Goal: Answer question/provide support: Share knowledge or assist other users

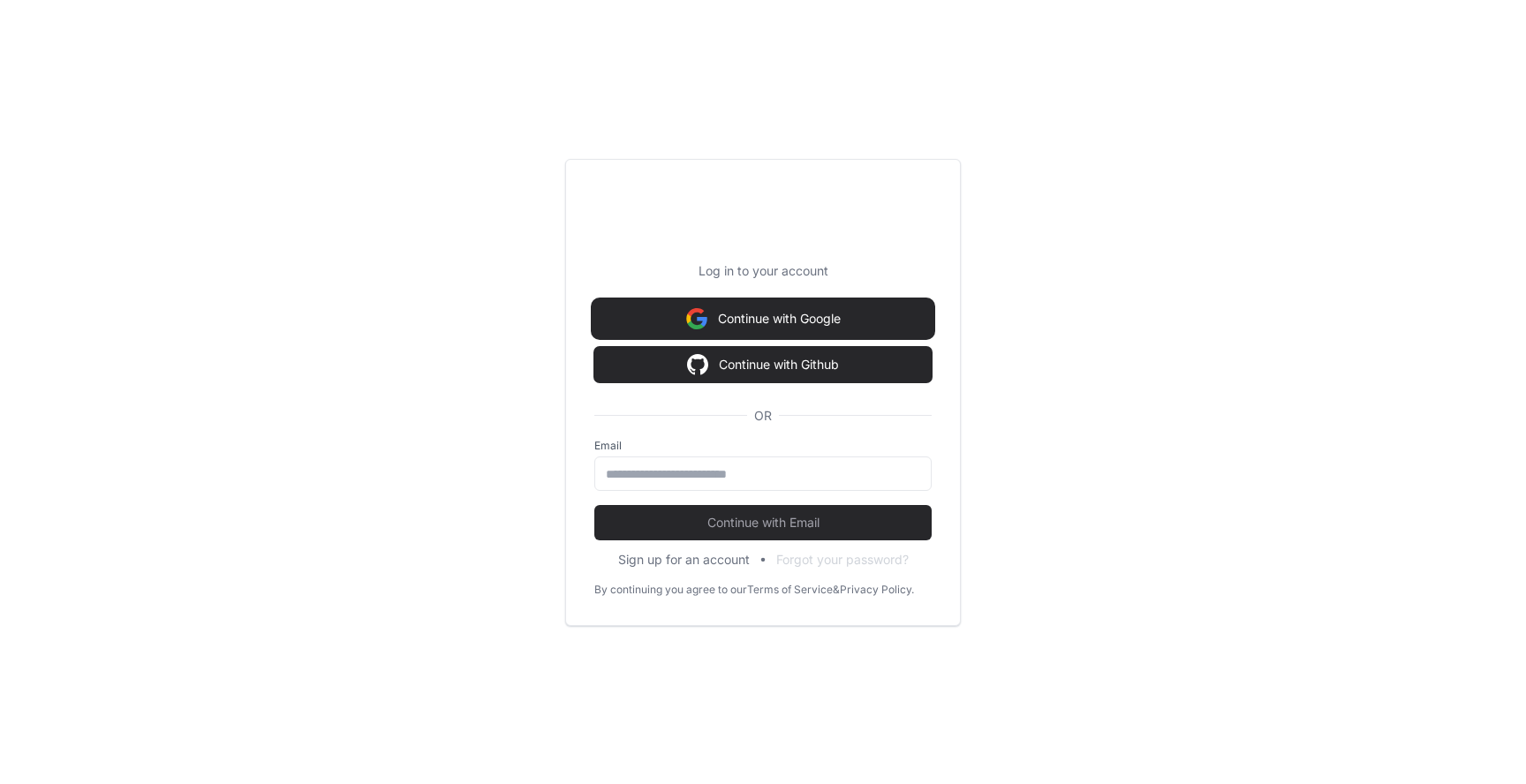
click at [689, 303] on img at bounding box center [696, 318] width 21 height 35
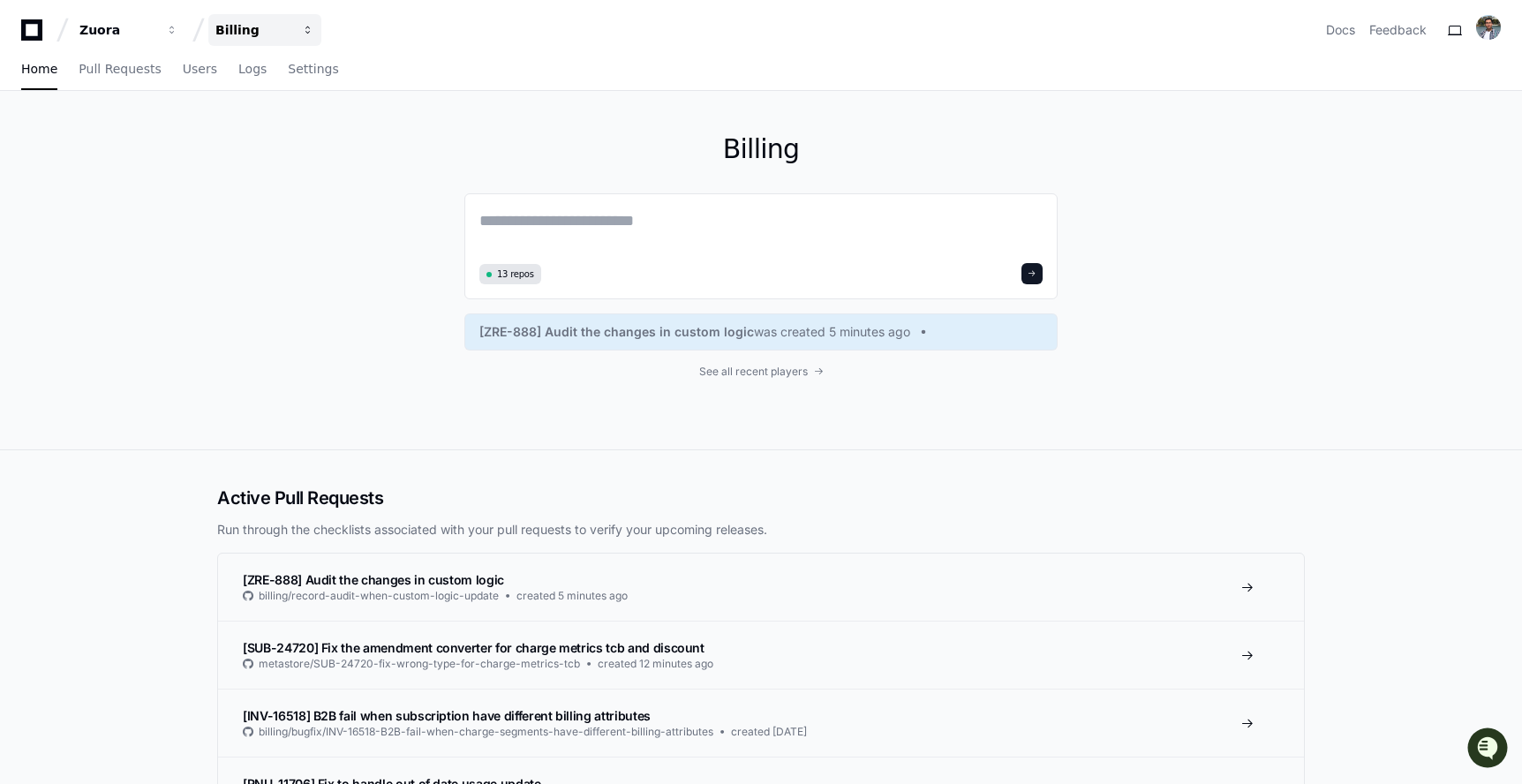
click at [267, 27] on div "Billing" at bounding box center [254, 29] width 76 height 17
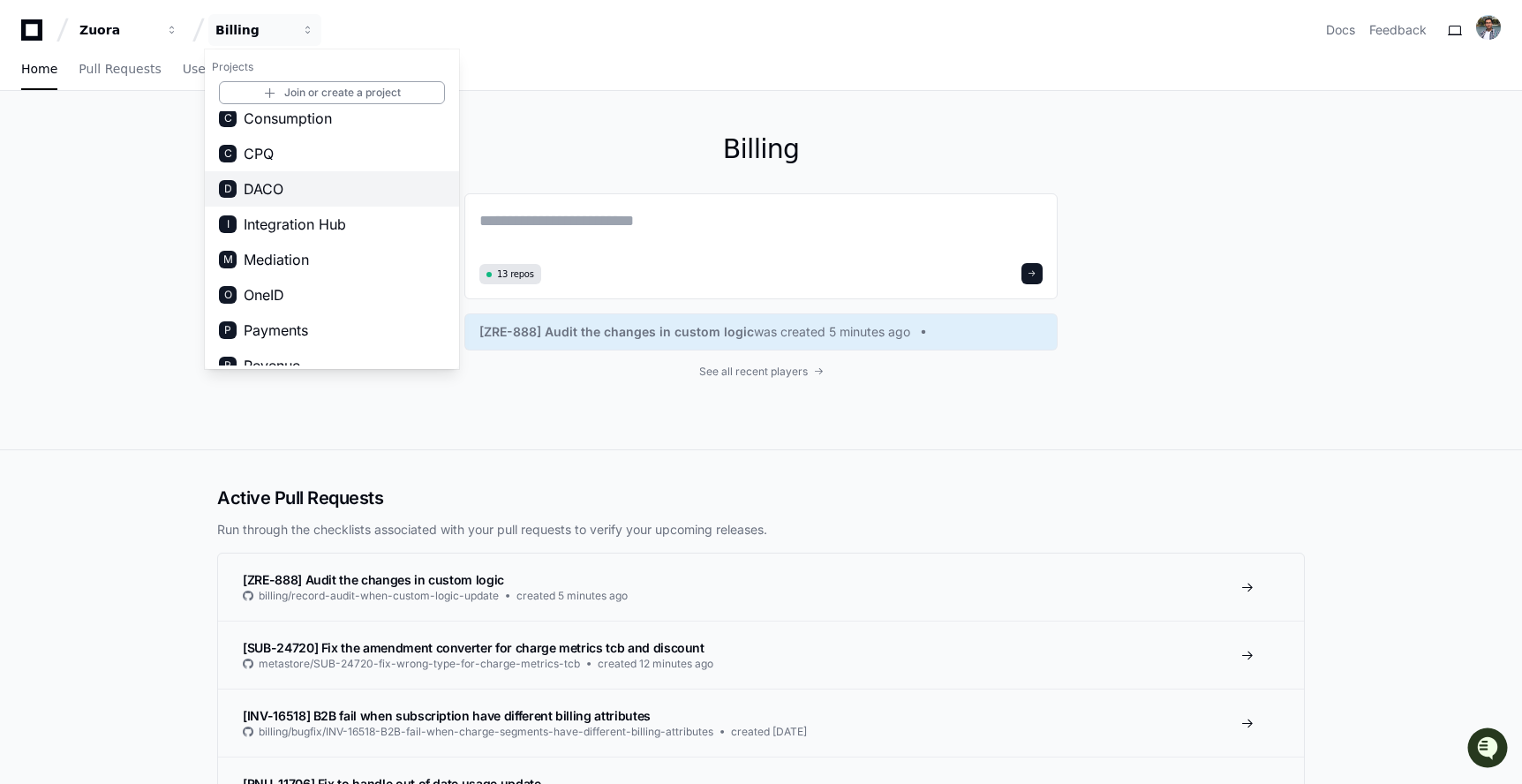
scroll to position [84, 0]
click at [350, 255] on button "M Mediation" at bounding box center [332, 256] width 254 height 35
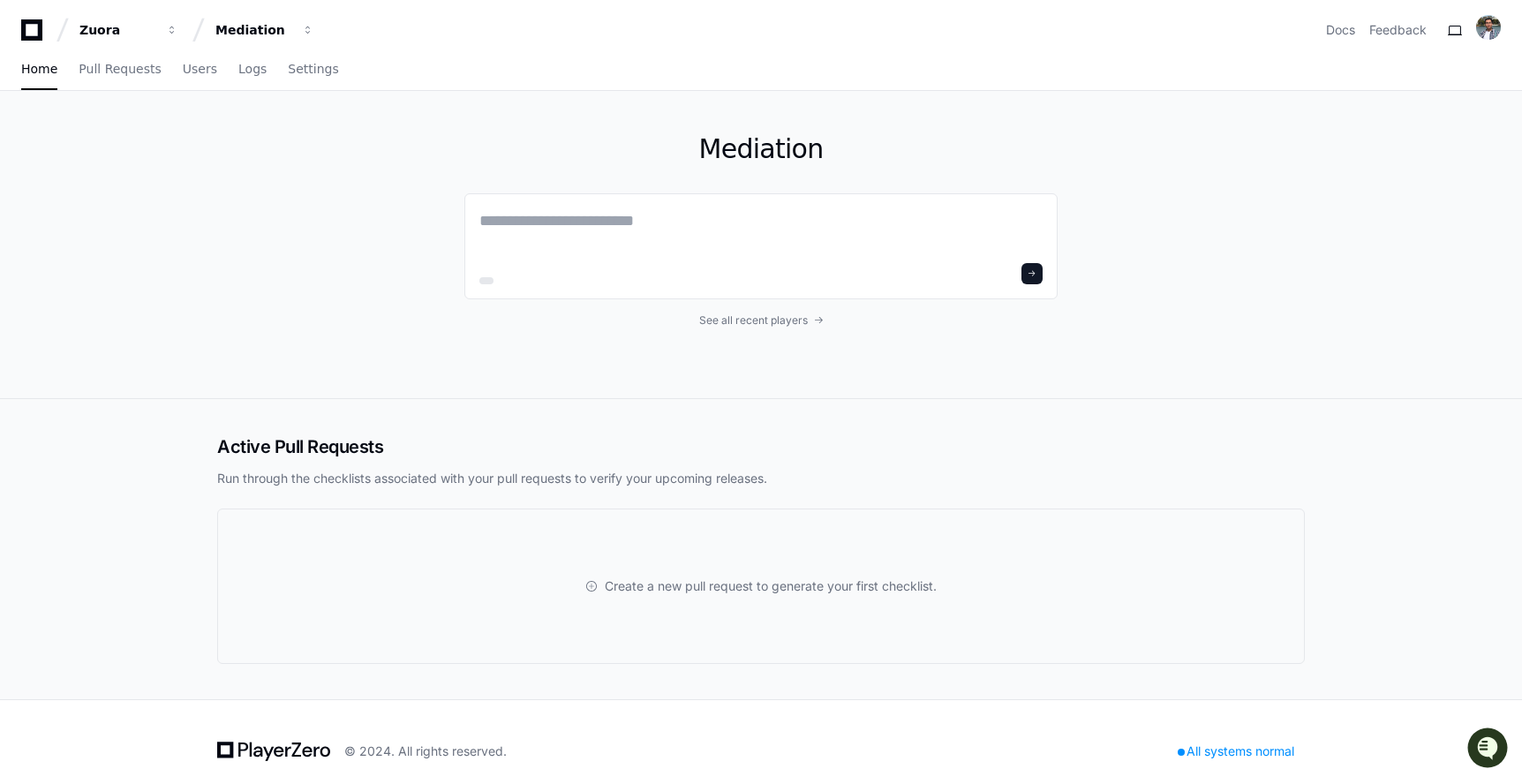
click at [350, 255] on div "Mediation See all recent players" at bounding box center [761, 244] width 1130 height 307
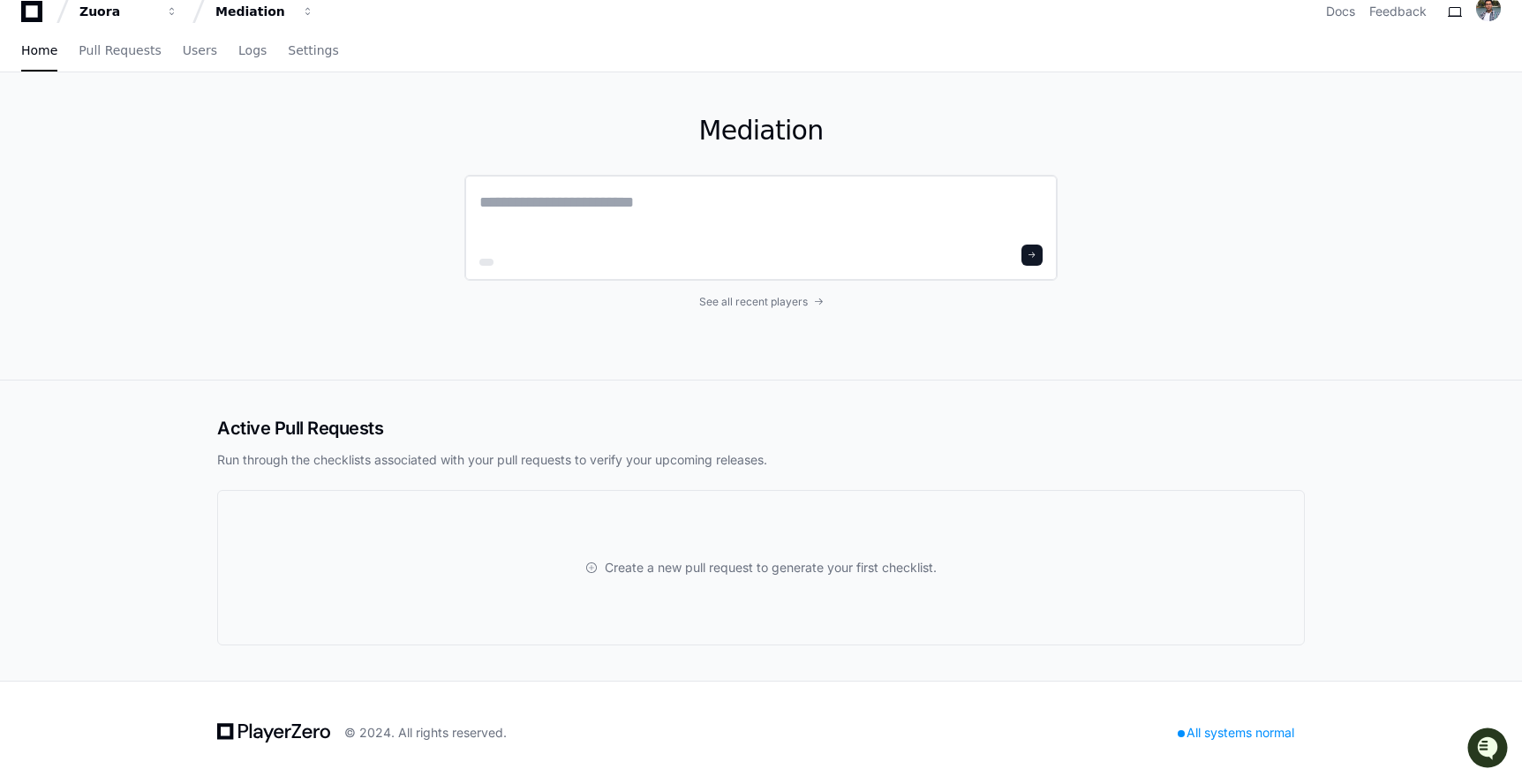
click at [588, 194] on textarea at bounding box center [761, 214] width 563 height 49
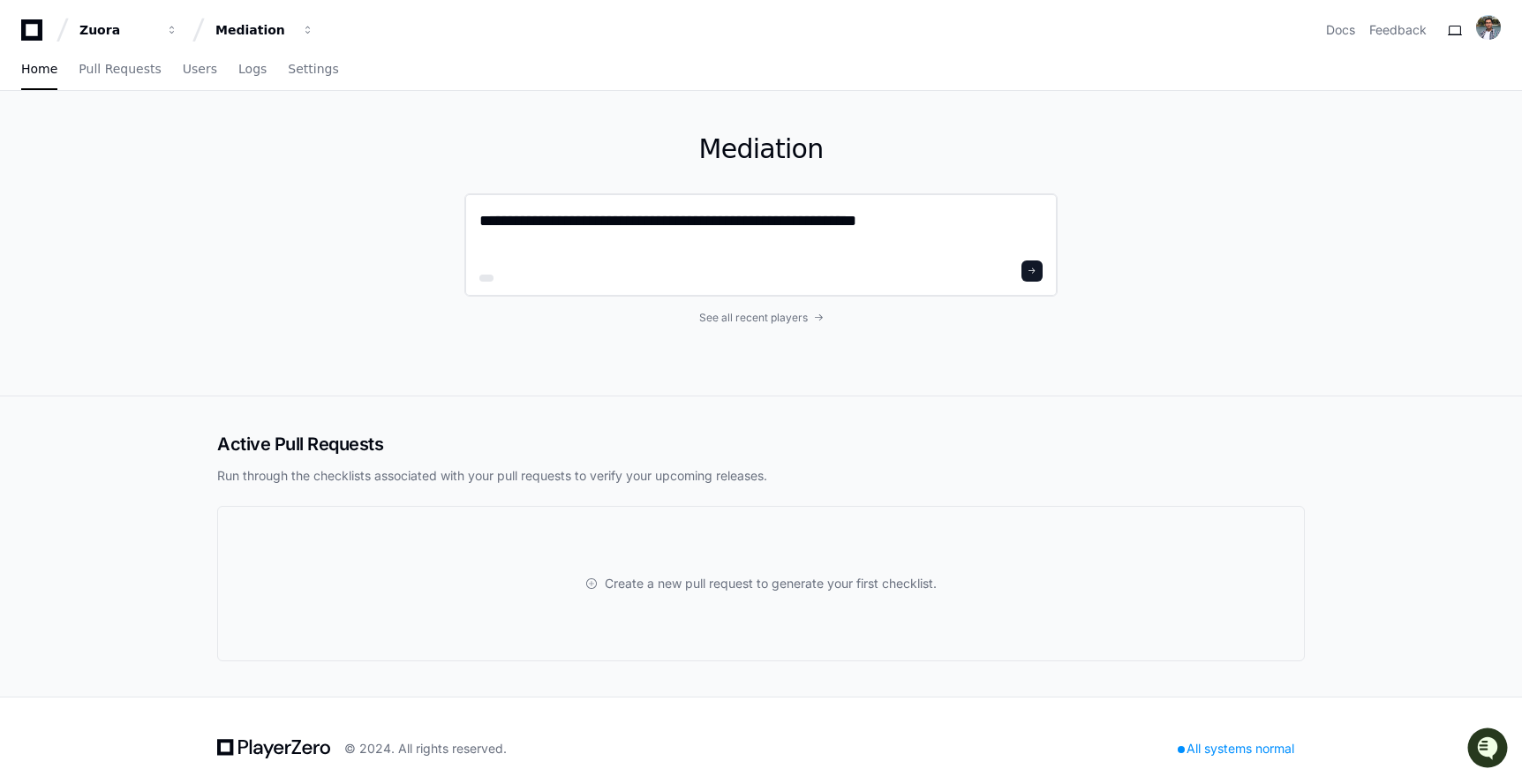
click at [820, 224] on textarea "**********" at bounding box center [761, 231] width 563 height 46
click at [691, 223] on textarea "**********" at bounding box center [761, 231] width 563 height 46
type textarea "**********"
click at [1030, 264] on button at bounding box center [1031, 271] width 21 height 21
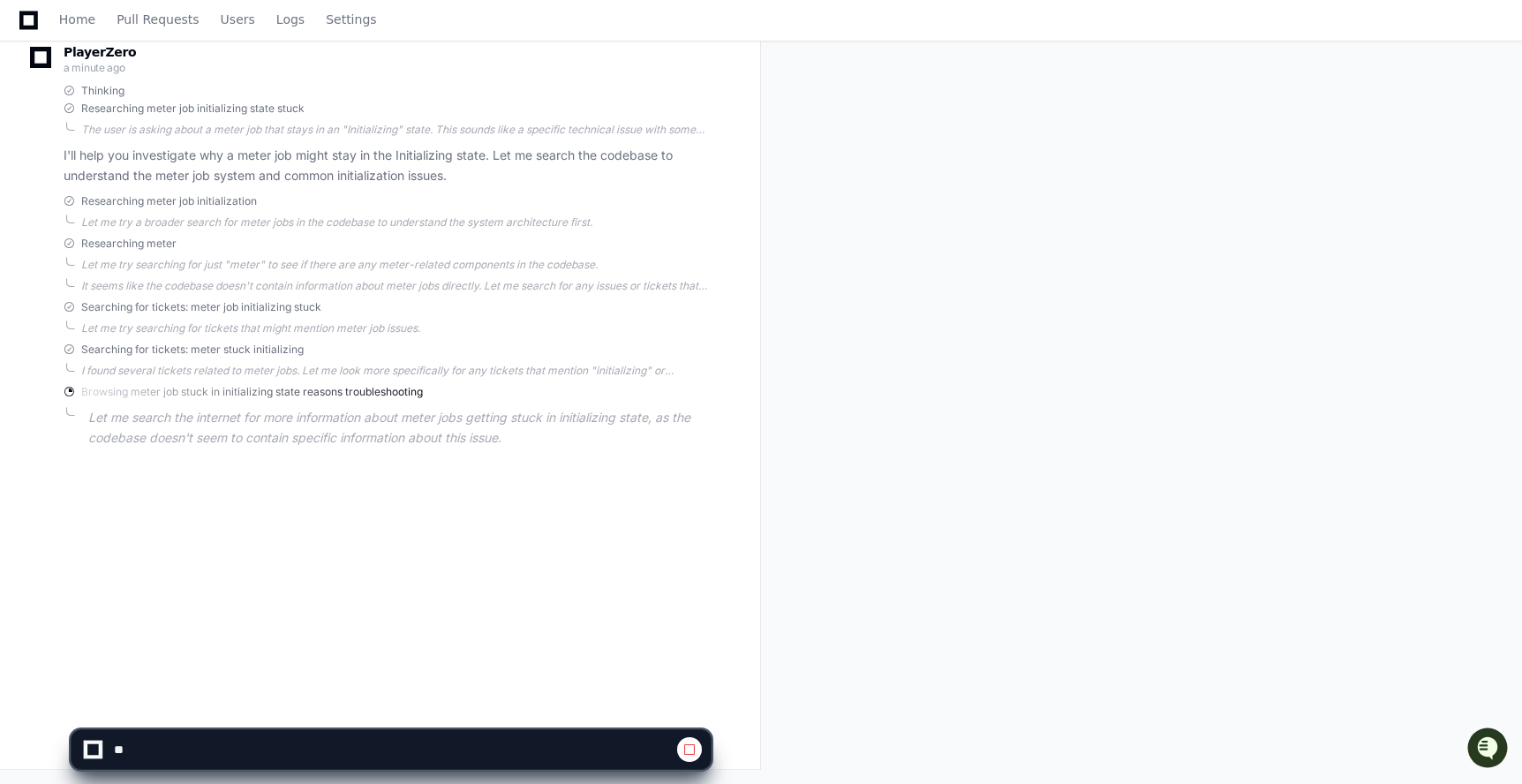
scroll to position [287, 0]
click at [184, 545] on div "huaqiang.he a minute ago What could be the reason for a meter job to stay in In…" at bounding box center [380, 293] width 718 height 784
click at [503, 394] on div "Browsing meter job stuck in initializing state reasons troubleshooting" at bounding box center [387, 392] width 647 height 15
click at [873, 167] on div "Meter Job Initialization Issue Created by @ huaqiang.he now Share huaqiang.he a…" at bounding box center [761, 293] width 1522 height 979
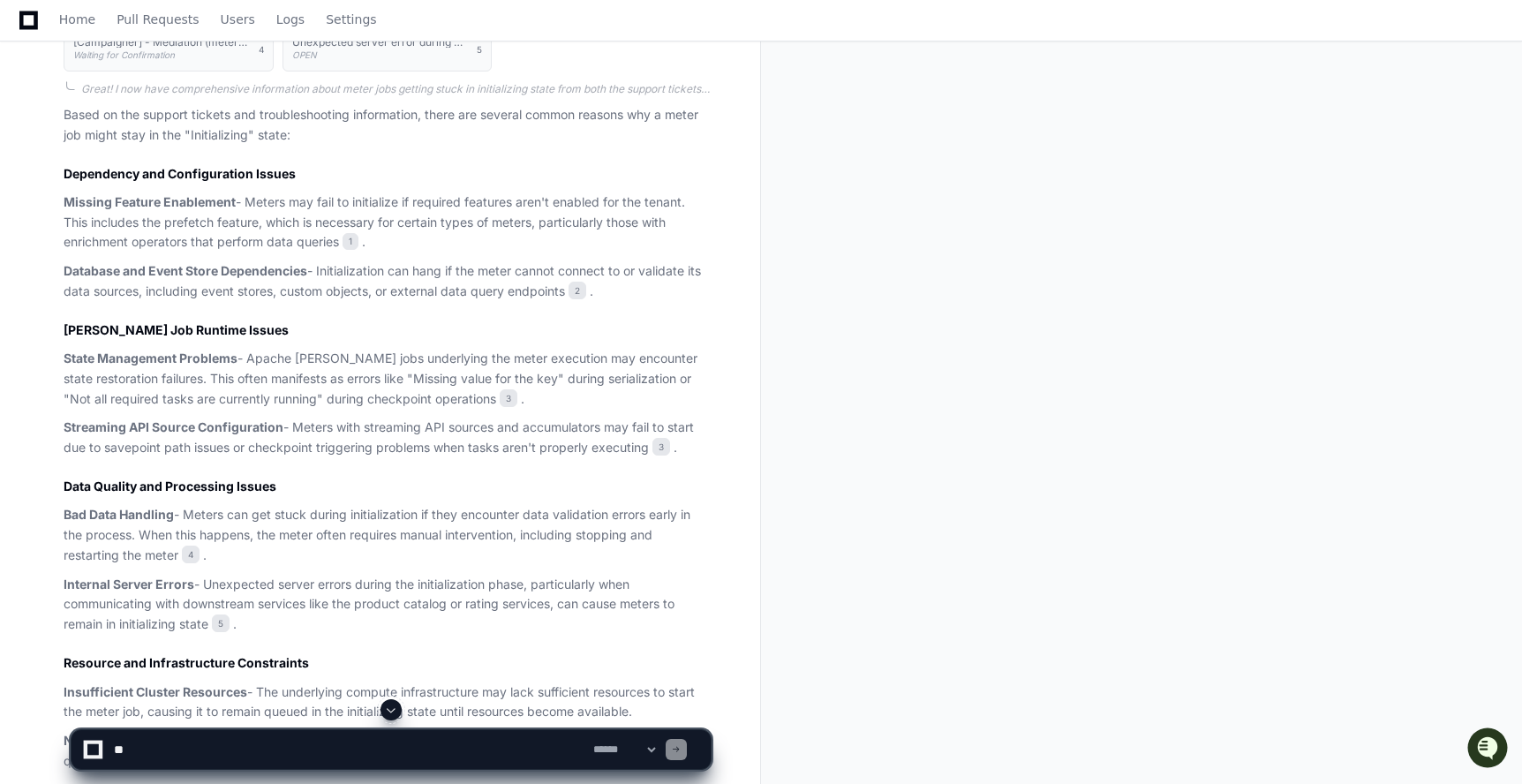
scroll to position [750, 0]
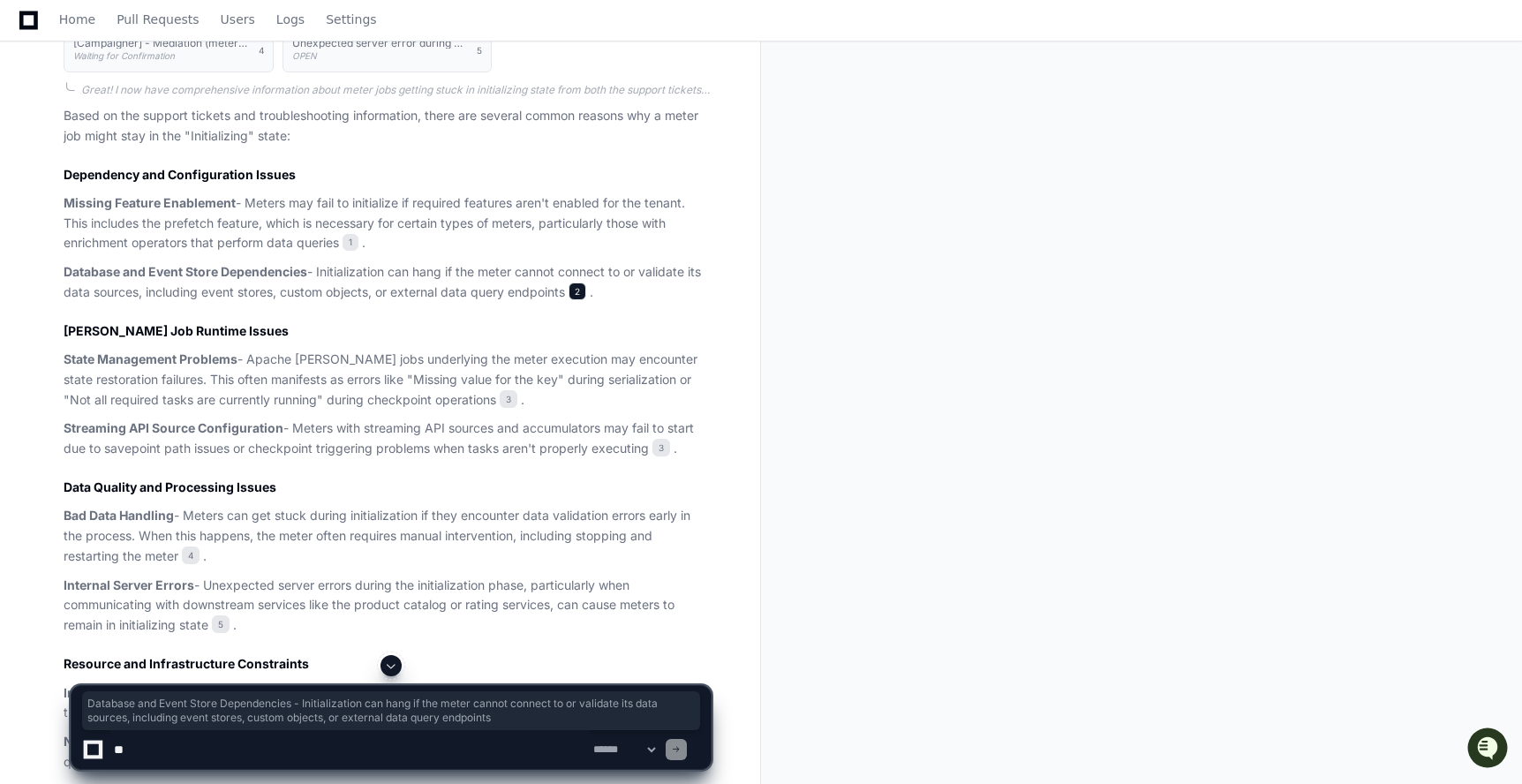
drag, startPoint x: 63, startPoint y: 268, endPoint x: 574, endPoint y: 286, distance: 511.3
click at [569, 286] on p "Database and Event Store Dependencies - Initialization can hang if the meter ca…" at bounding box center [387, 283] width 647 height 41
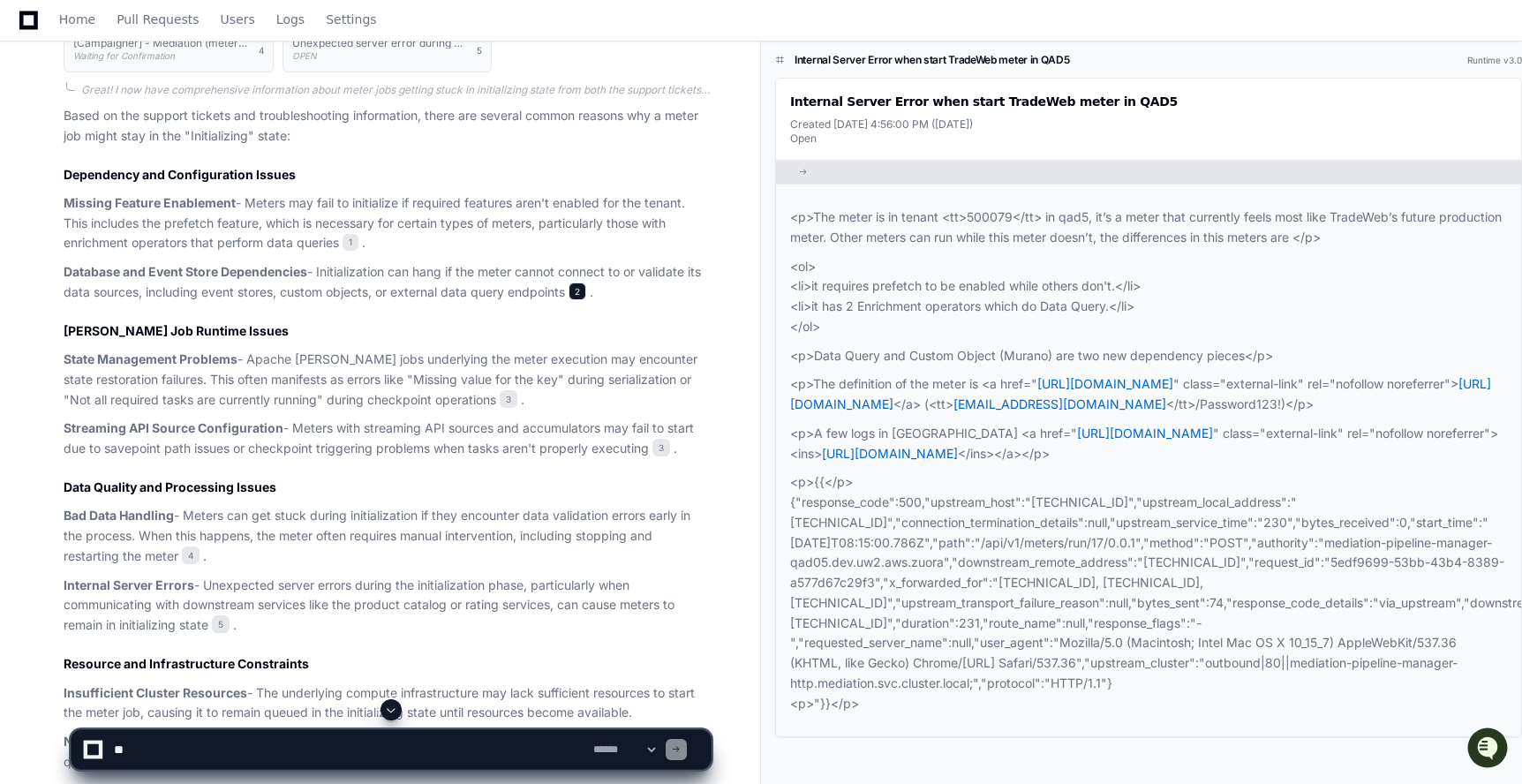
click at [575, 286] on span "2" at bounding box center [577, 291] width 17 height 17
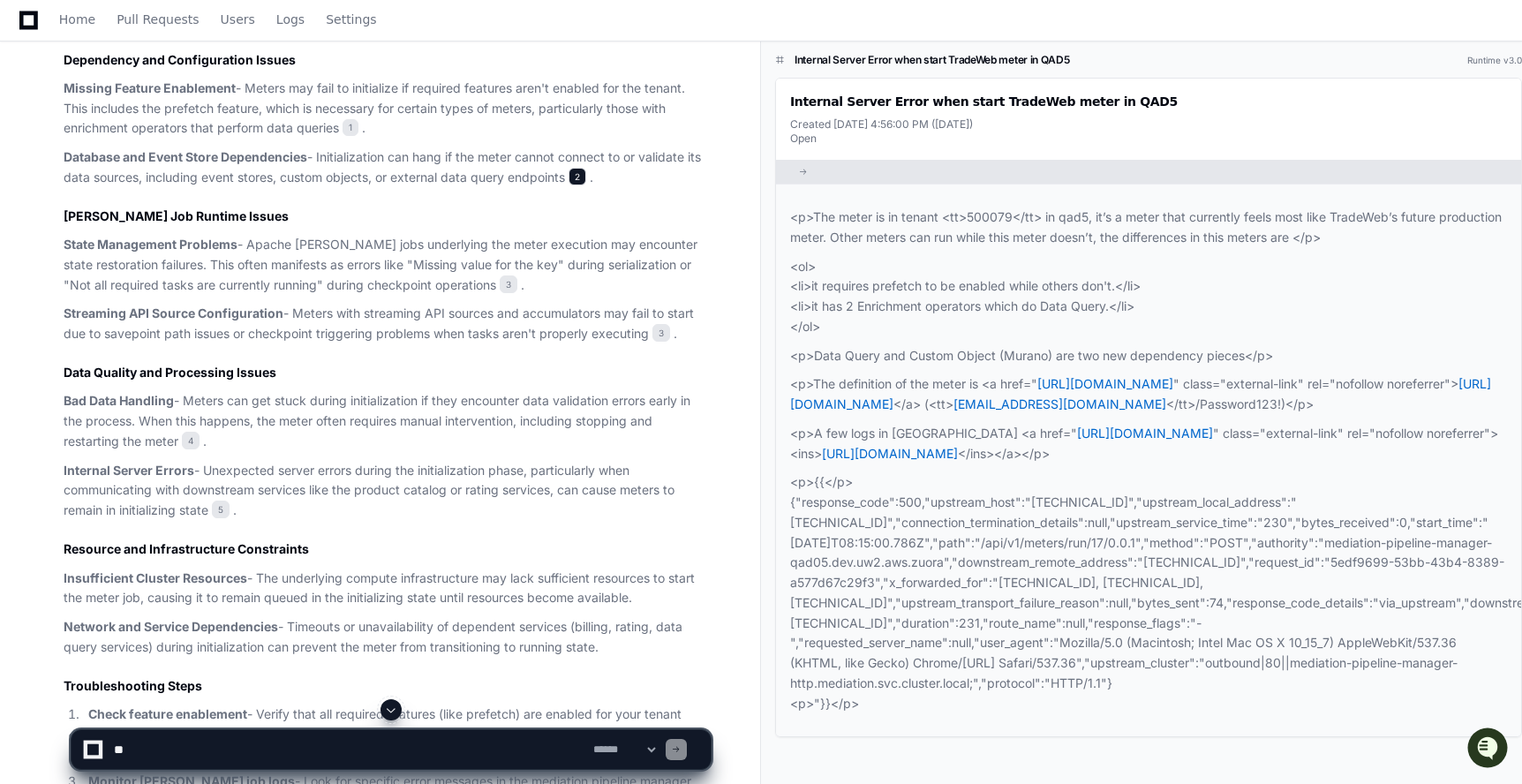
scroll to position [870, 0]
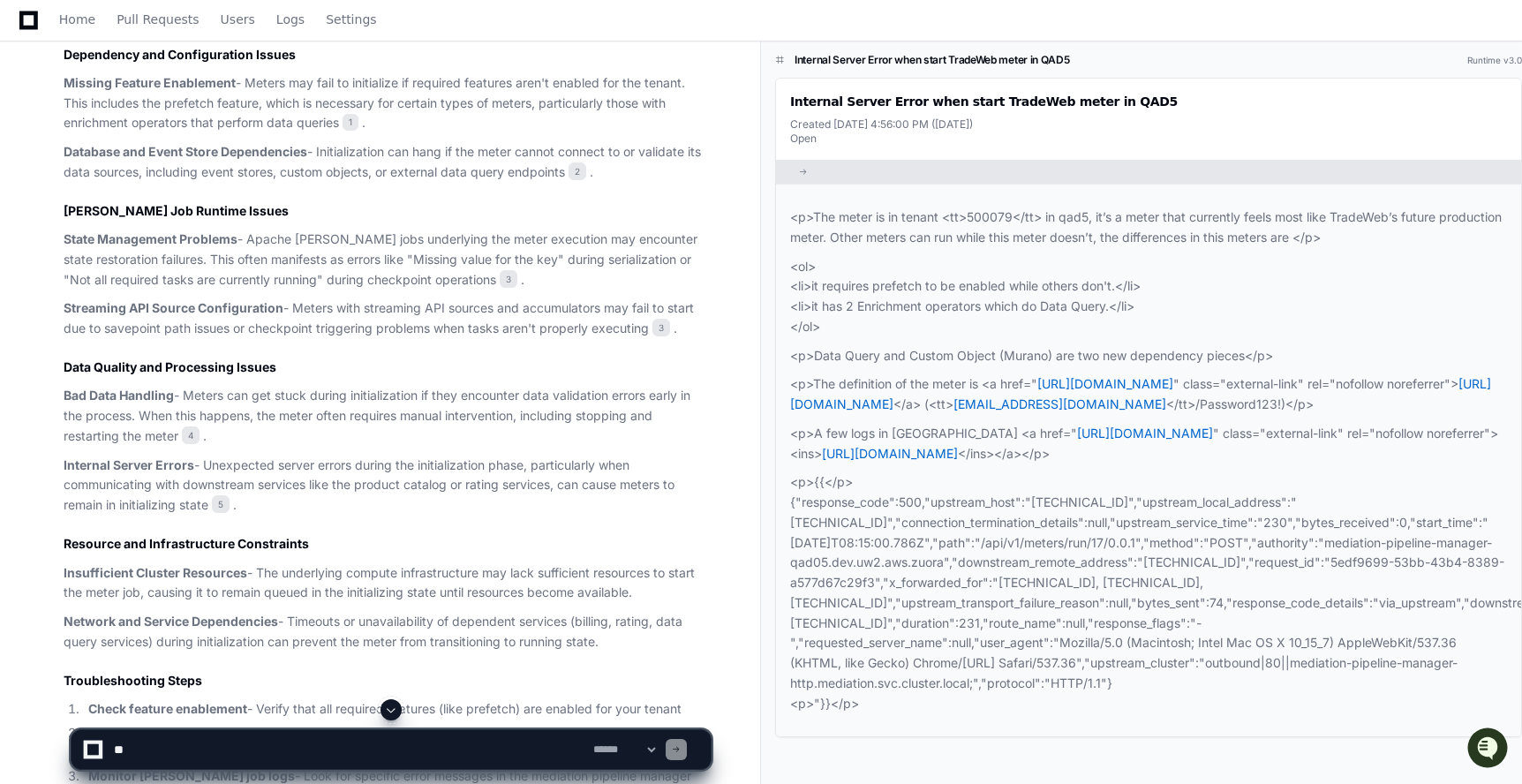
click at [995, 534] on p "<p>{{</p> {"response_code":500,"upstream_host":"10.247.227.81:80","upstream_loc…" at bounding box center [1149, 592] width 717 height 241
